Goal: Task Accomplishment & Management: Manage account settings

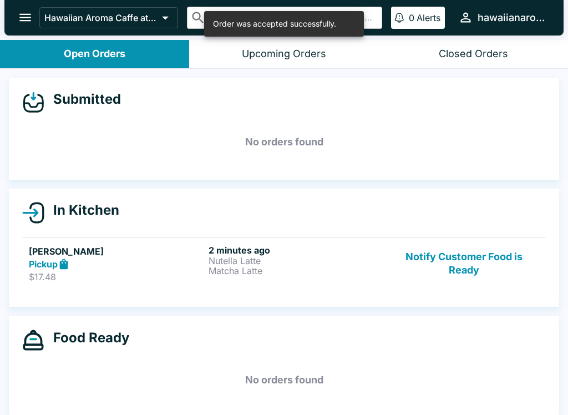
click at [167, 276] on p "$17.48" at bounding box center [116, 276] width 175 height 11
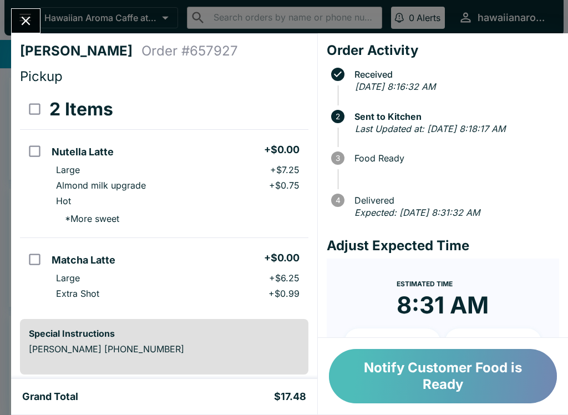
click at [441, 375] on button "Notify Customer Food is Ready" at bounding box center [443, 376] width 228 height 54
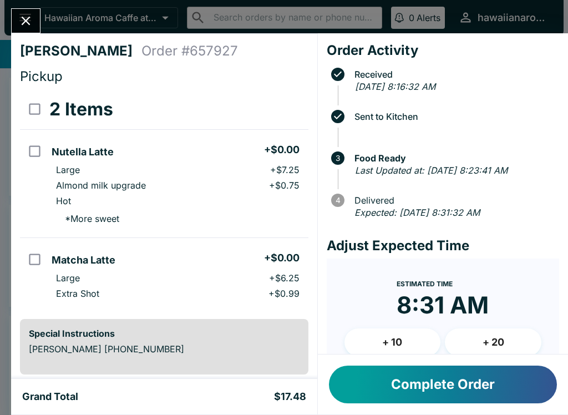
click at [440, 388] on button "Complete Order" at bounding box center [443, 384] width 228 height 38
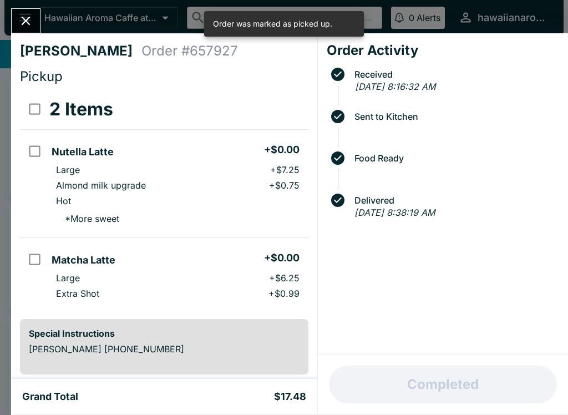
click at [28, 22] on icon "Close" at bounding box center [26, 21] width 9 height 9
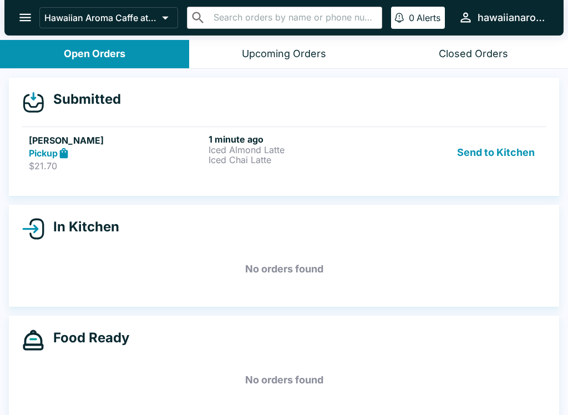
click at [485, 153] on button "Send to Kitchen" at bounding box center [496, 153] width 87 height 38
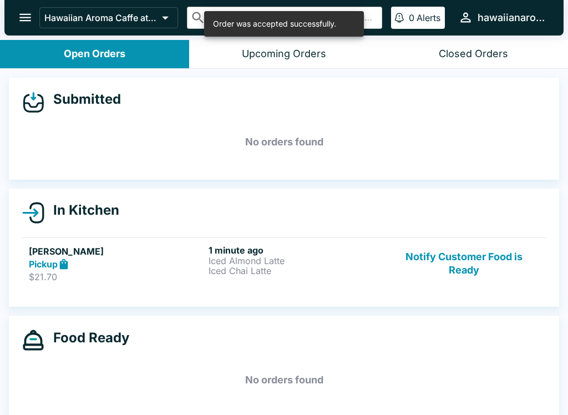
click at [237, 249] on h6 "1 minute ago" at bounding box center [296, 250] width 175 height 11
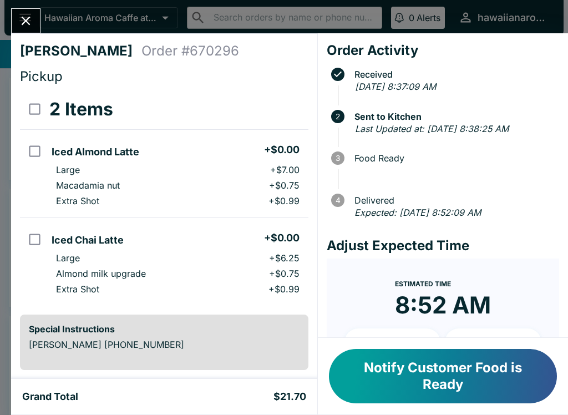
click at [444, 375] on button "Notify Customer Food is Ready" at bounding box center [443, 376] width 228 height 54
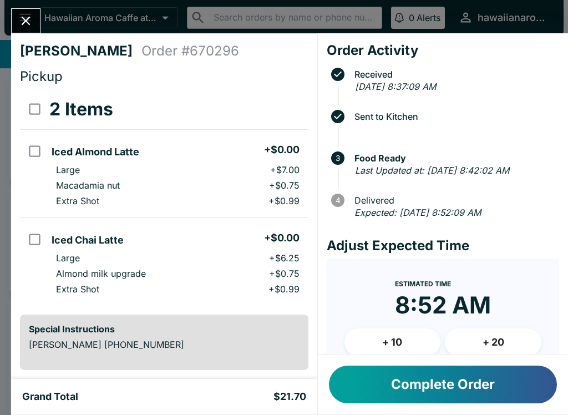
click at [475, 382] on button "Complete Order" at bounding box center [443, 384] width 228 height 38
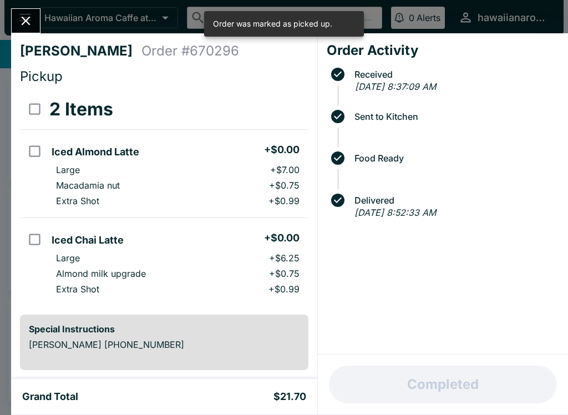
click at [29, 19] on icon "Close" at bounding box center [25, 20] width 15 height 15
